Goal: Find specific page/section: Find specific page/section

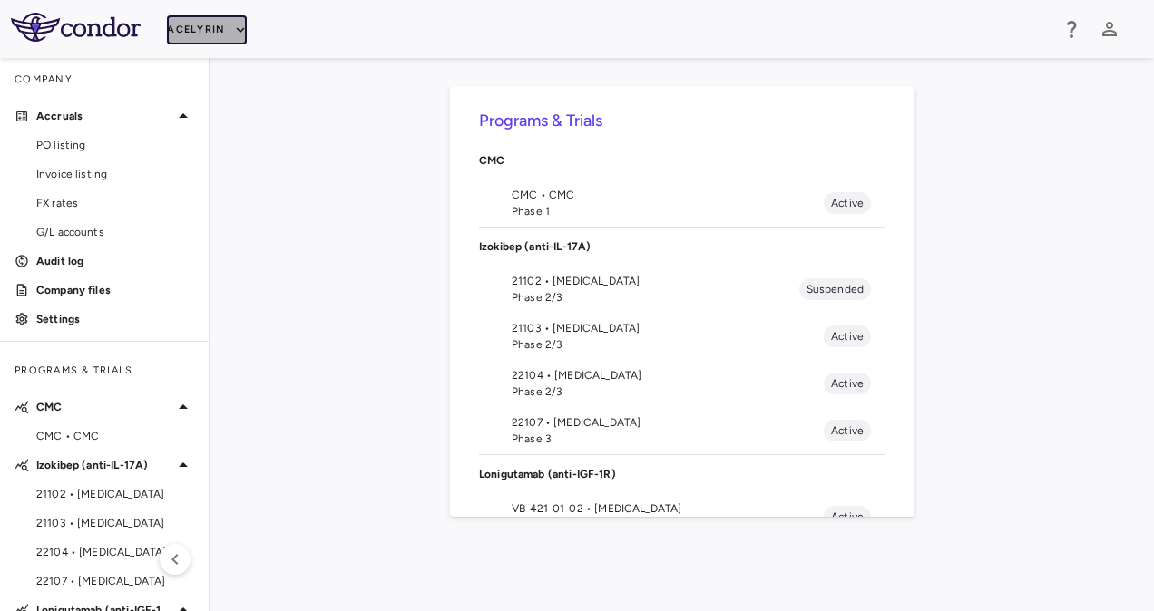
click at [211, 29] on button "Acelyrin" at bounding box center [207, 29] width 80 height 29
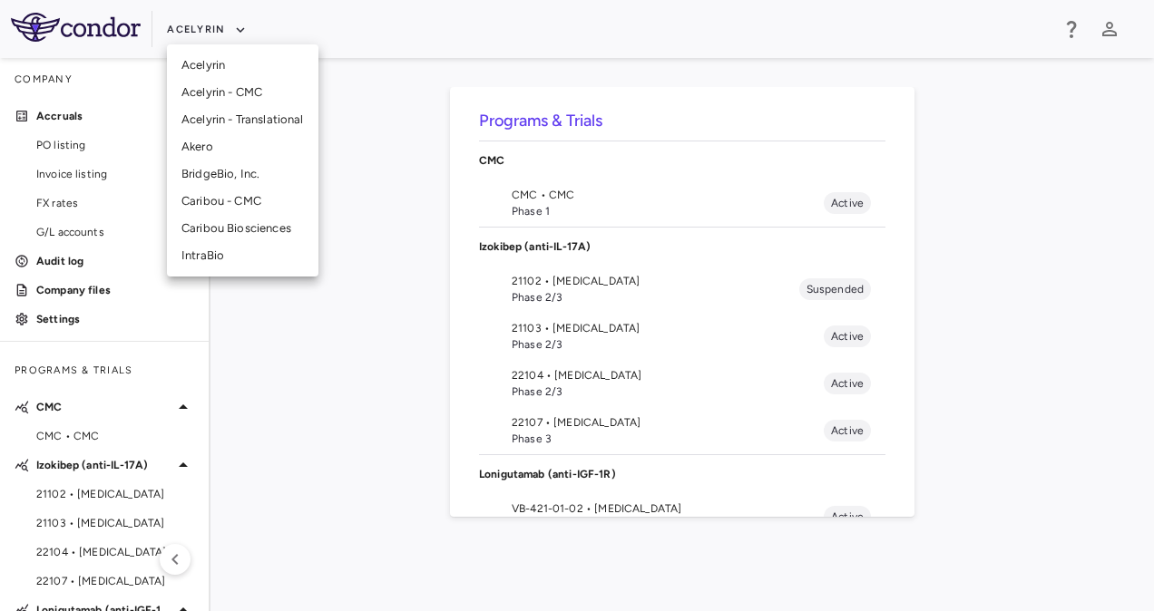
click at [215, 145] on li "Akero" at bounding box center [242, 146] width 151 height 27
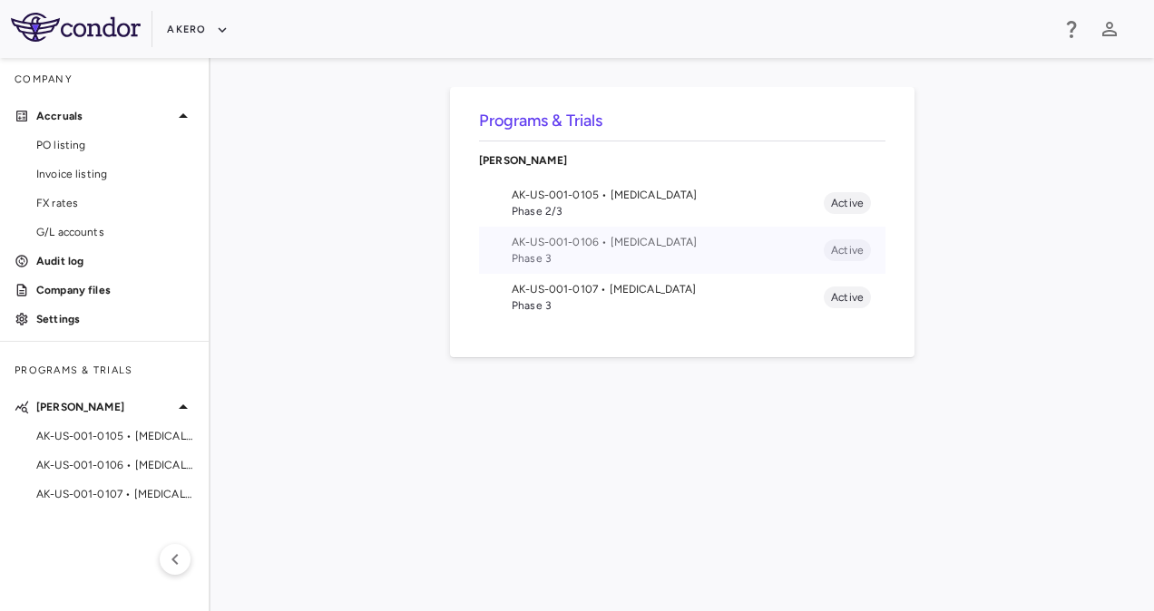
click at [600, 247] on span "AK-US-001-0106 • [MEDICAL_DATA]" at bounding box center [668, 242] width 312 height 16
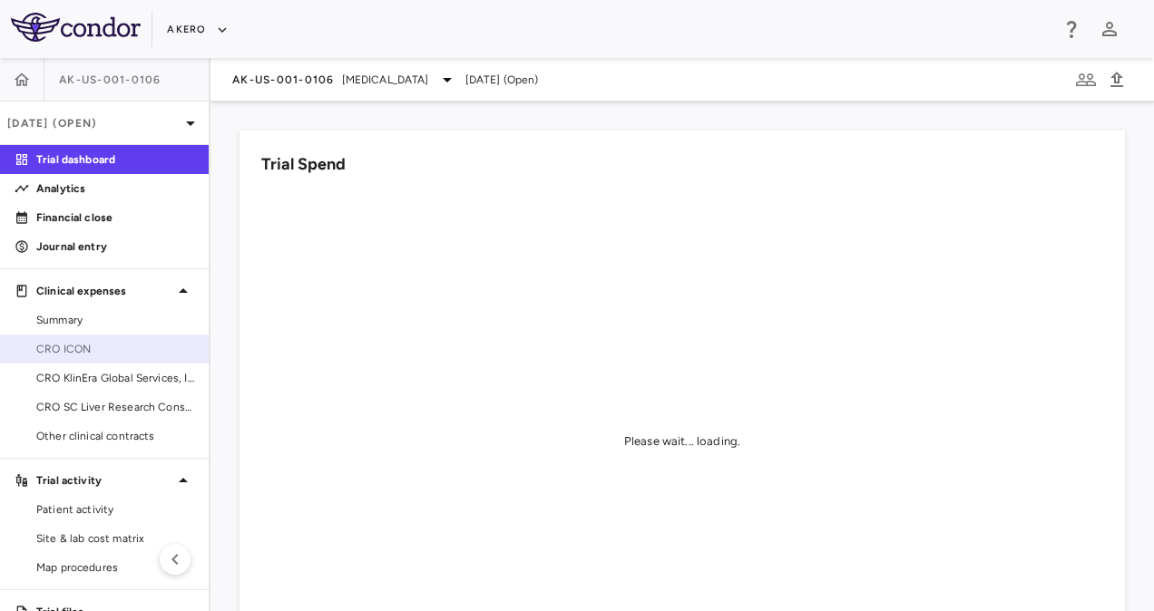
click at [73, 346] on span "CRO ICON" at bounding box center [115, 349] width 158 height 16
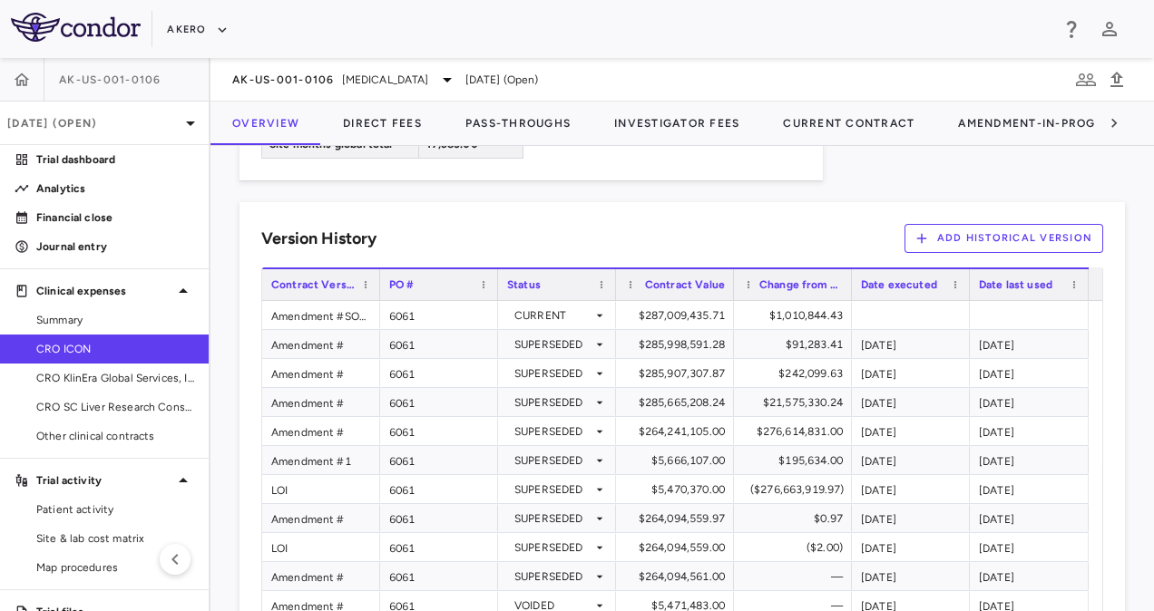
scroll to position [1569, 0]
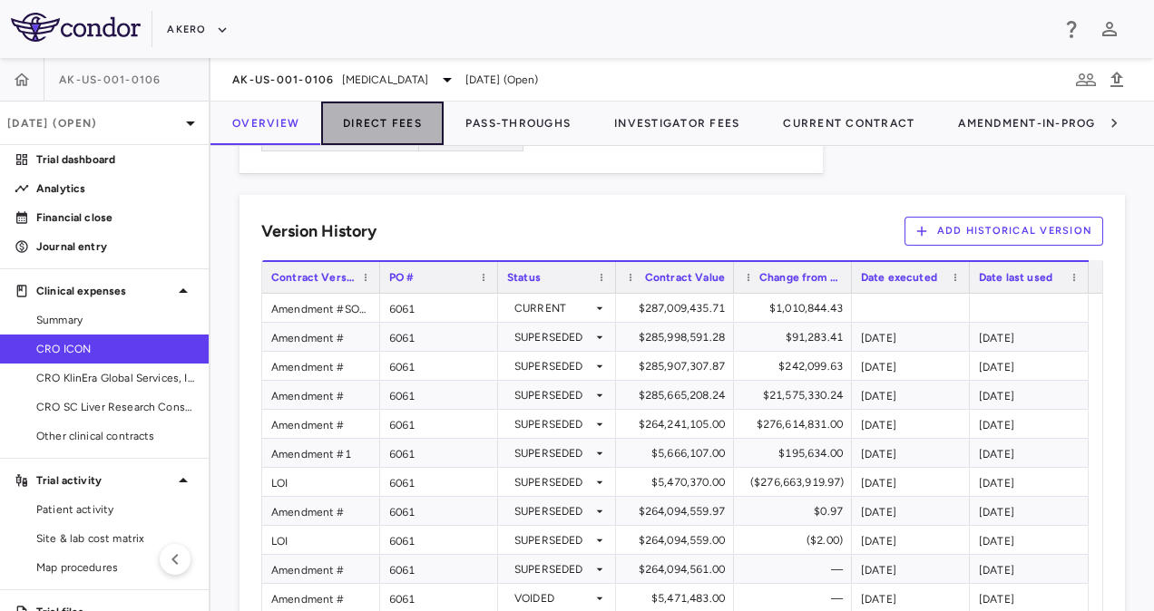
click at [388, 110] on button "Direct Fees" at bounding box center [382, 124] width 122 height 44
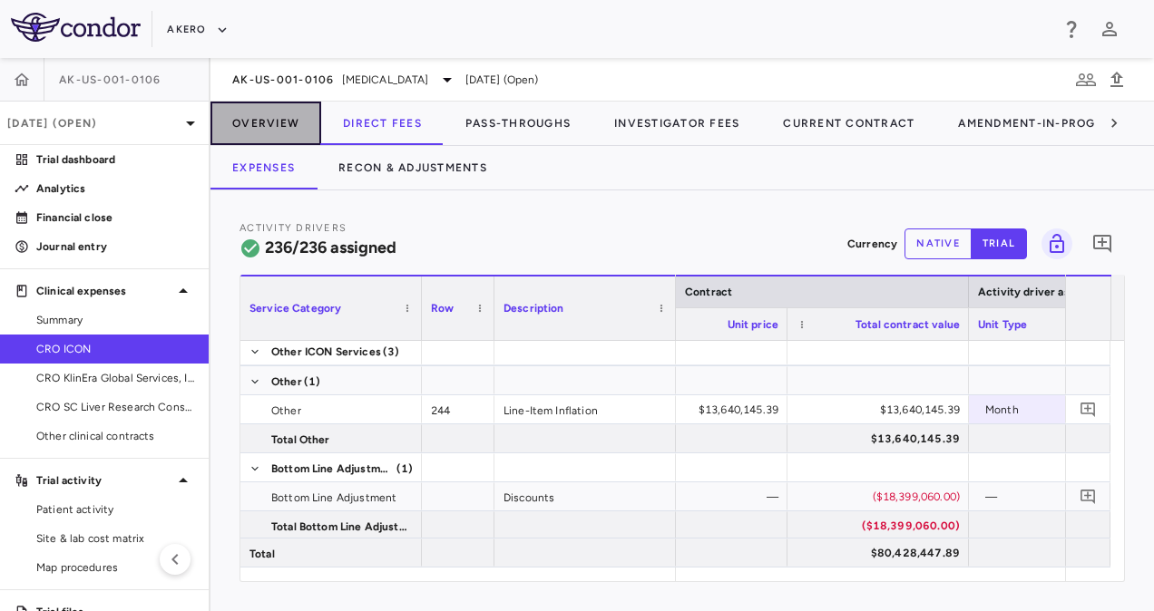
click at [283, 113] on button "Overview" at bounding box center [265, 124] width 111 height 44
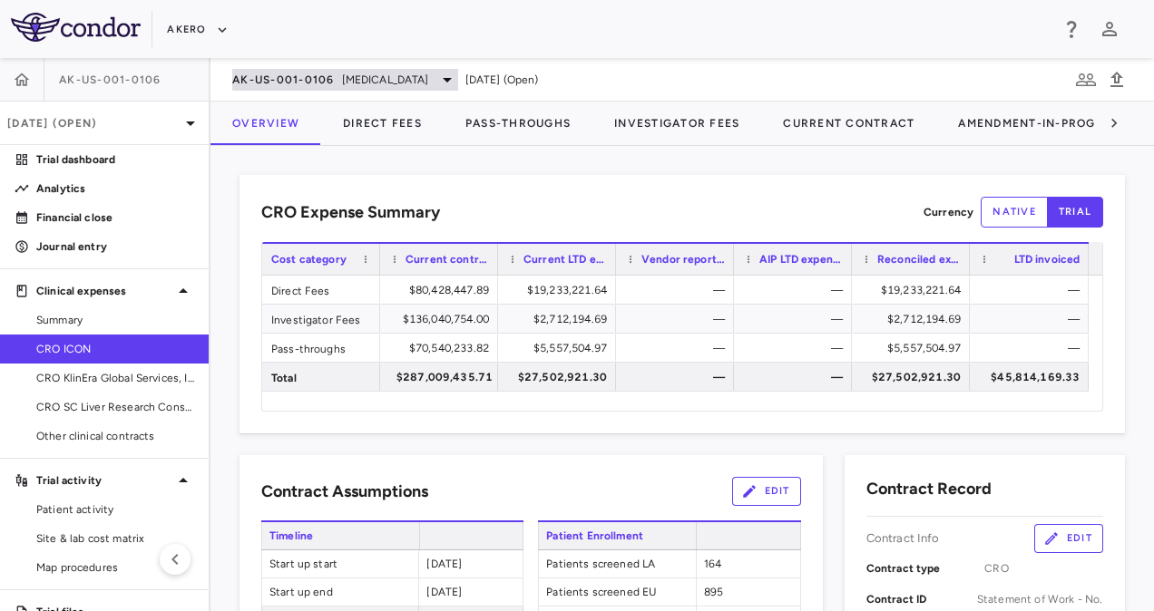
click at [458, 83] on icon at bounding box center [447, 80] width 22 height 22
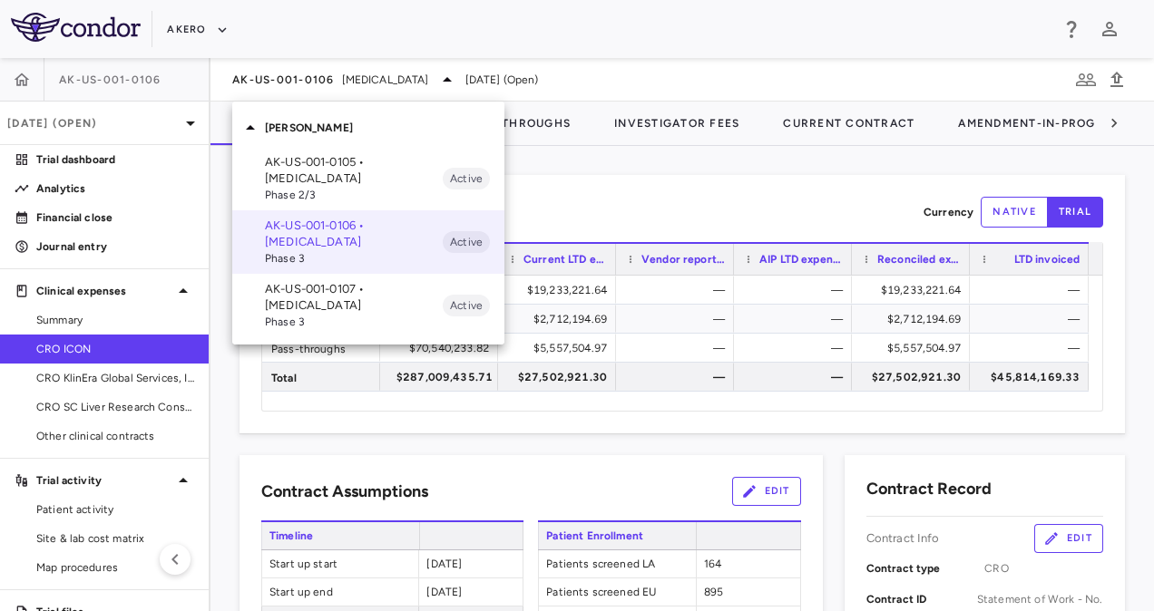
click at [336, 310] on p "AK-US-001-0107 • [MEDICAL_DATA]" at bounding box center [354, 297] width 178 height 33
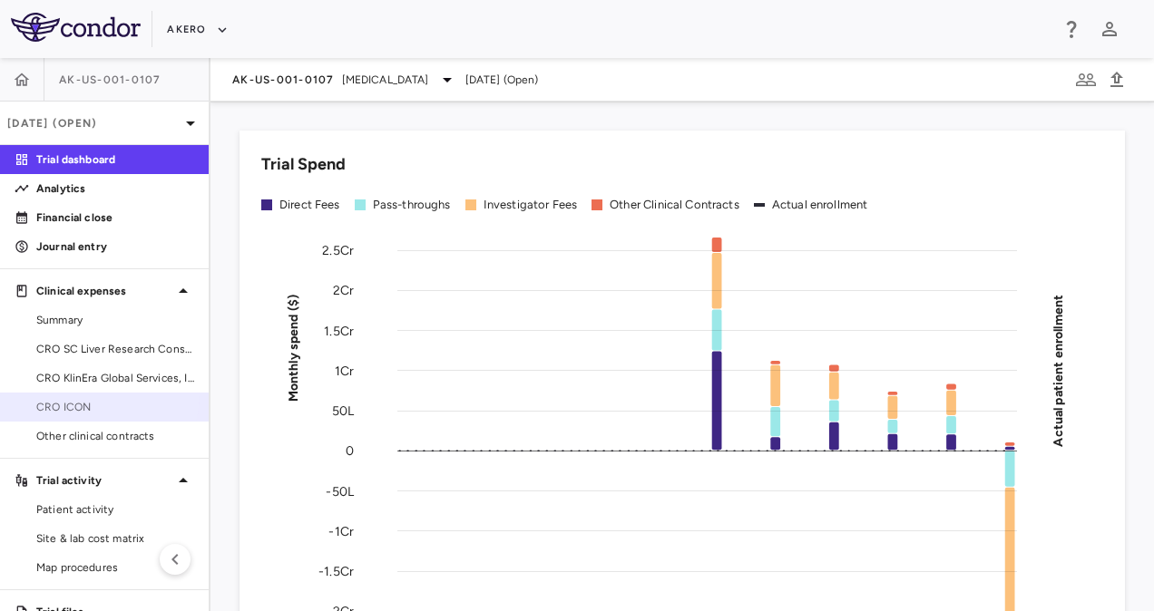
click at [97, 395] on link "CRO ICON" at bounding box center [104, 407] width 209 height 27
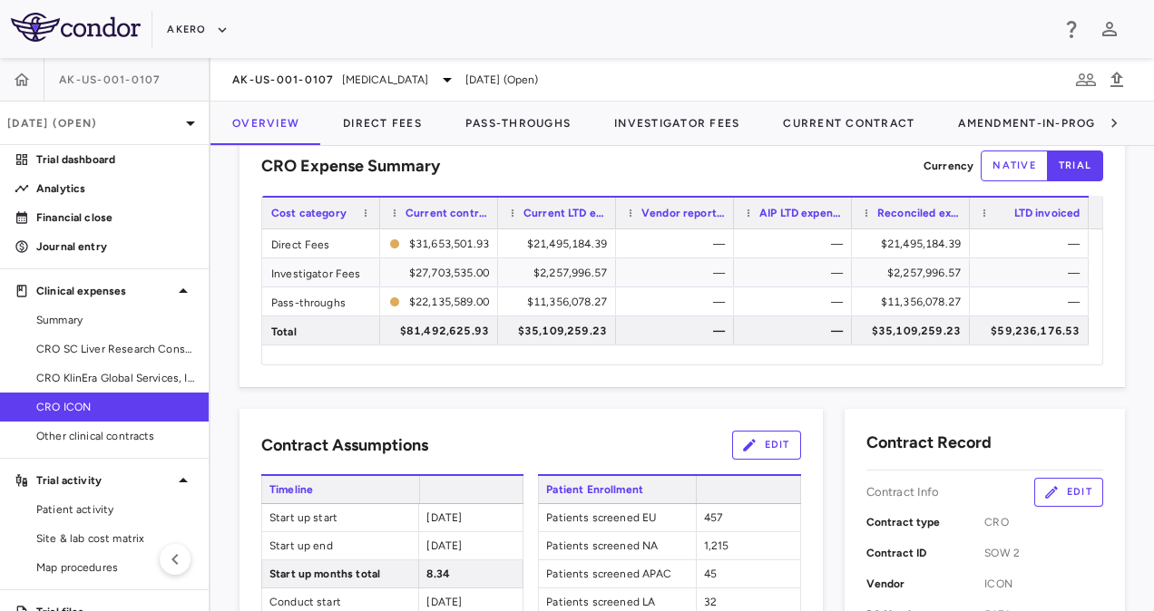
scroll to position [39, 0]
